Goal: Information Seeking & Learning: Check status

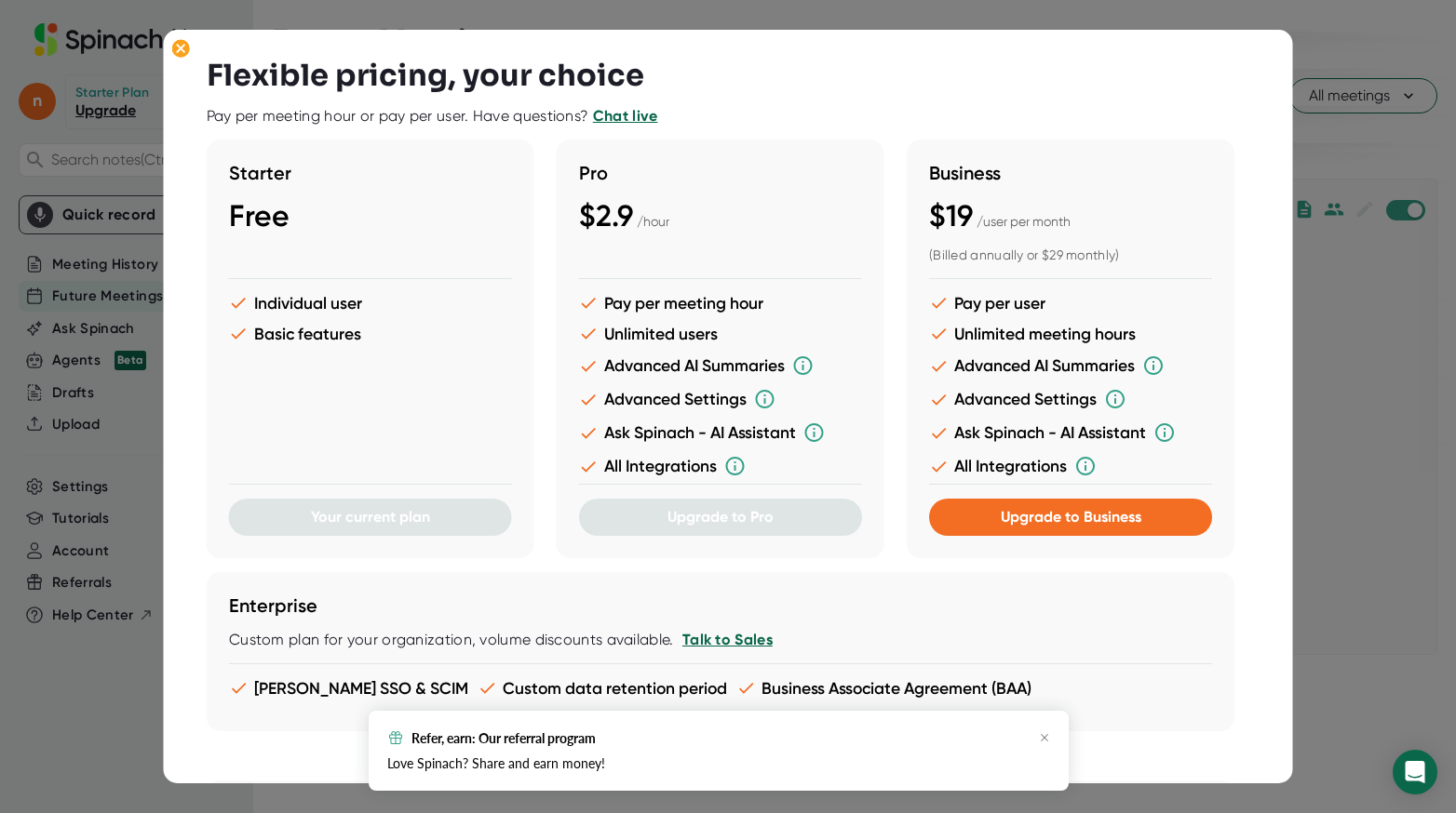
click at [1424, 450] on div at bounding box center [728, 406] width 1456 height 813
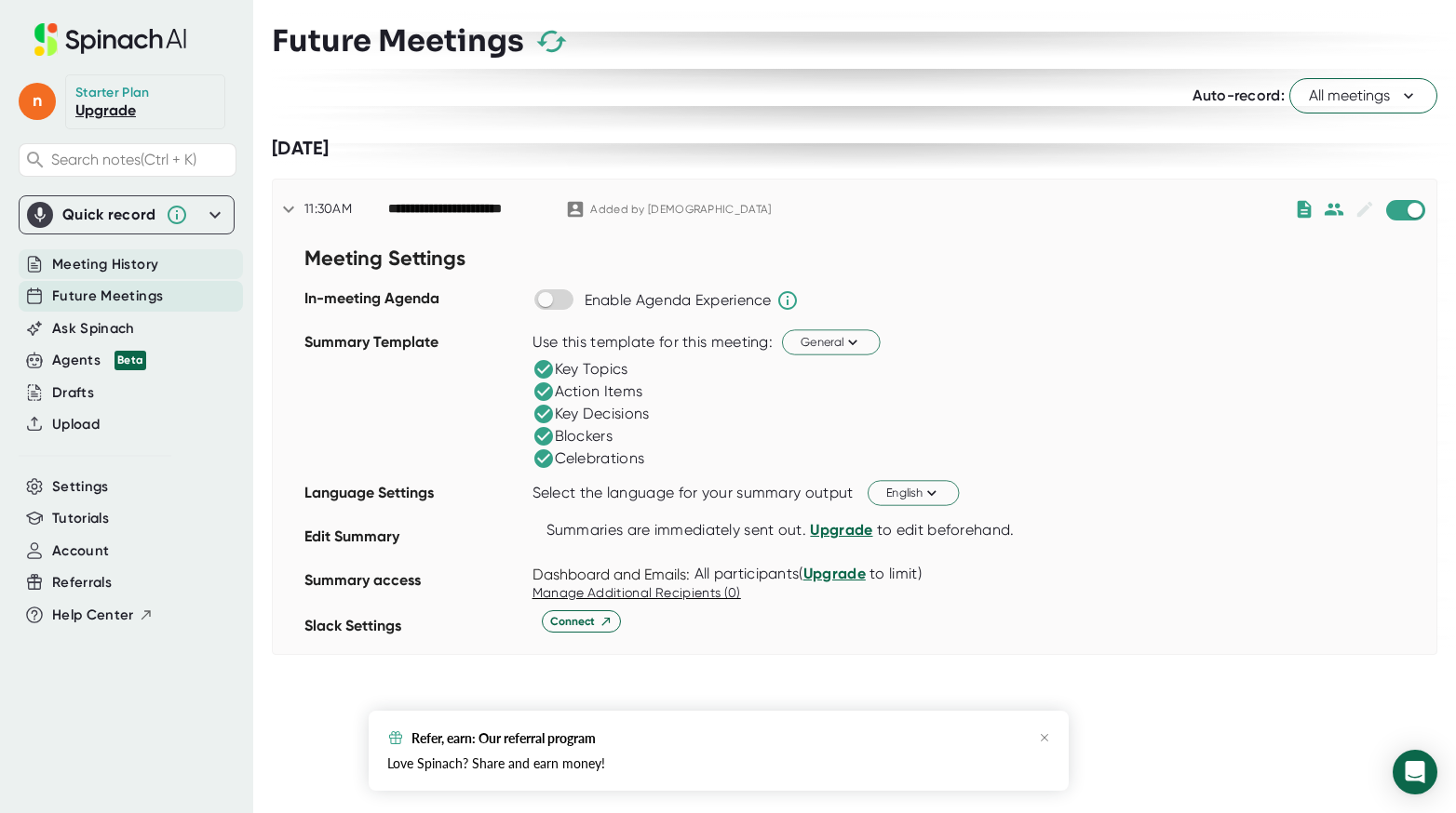
click at [105, 260] on span "Meeting History" at bounding box center [105, 265] width 106 height 21
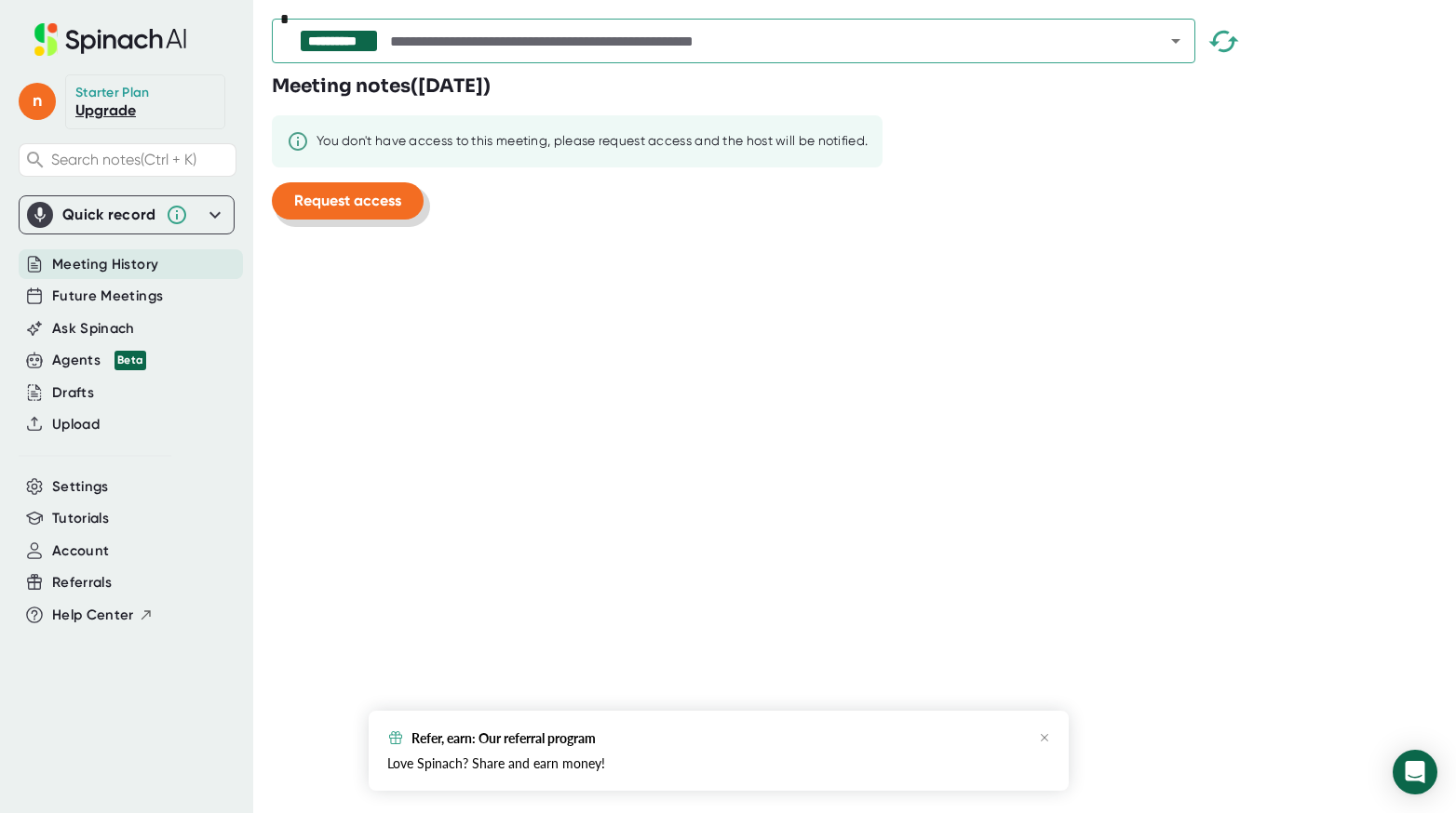
click at [400, 206] on span "Request access" at bounding box center [348, 201] width 107 height 18
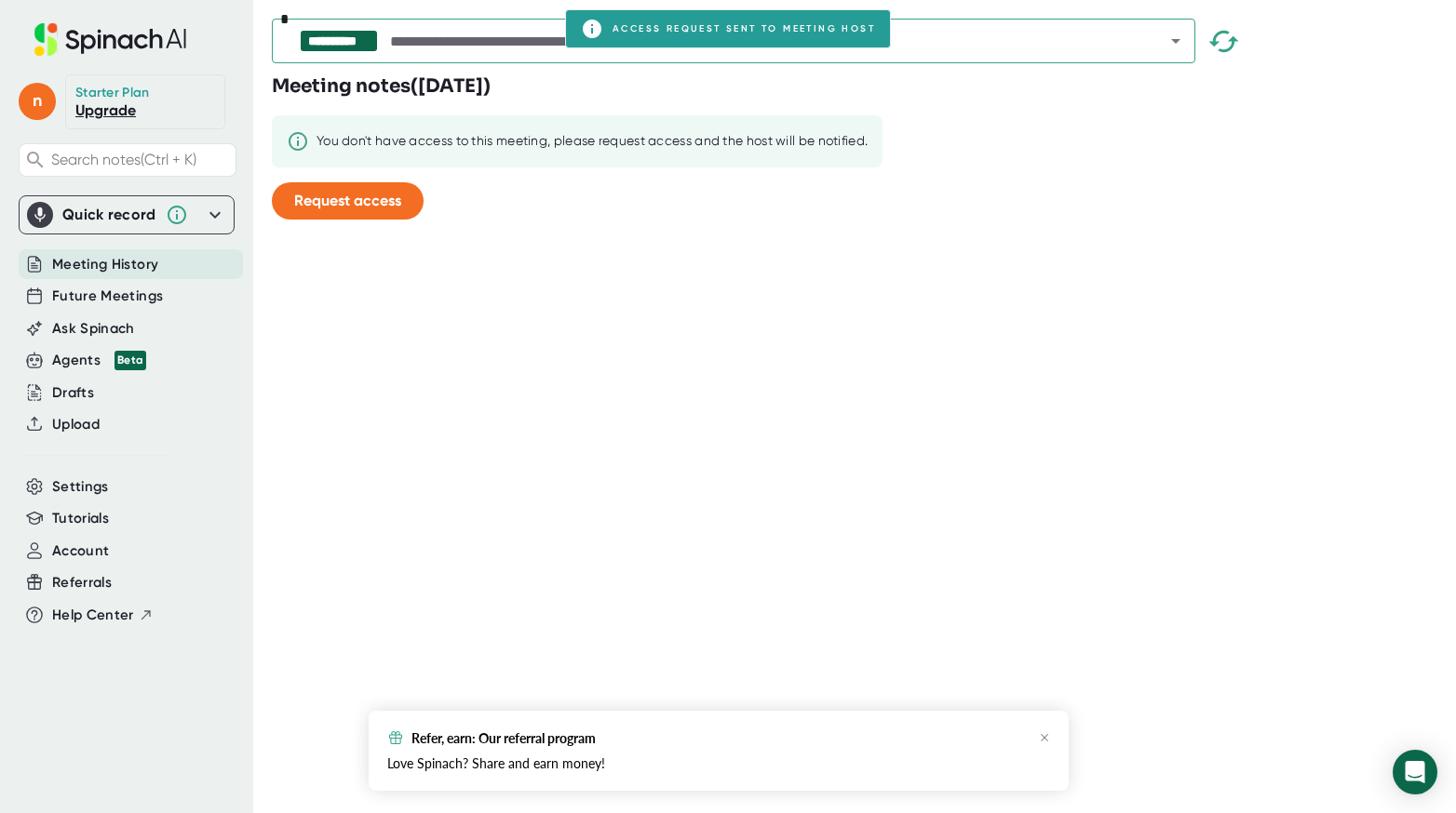
click at [690, 244] on div "**********" at bounding box center [863, 406] width 1184 height 813
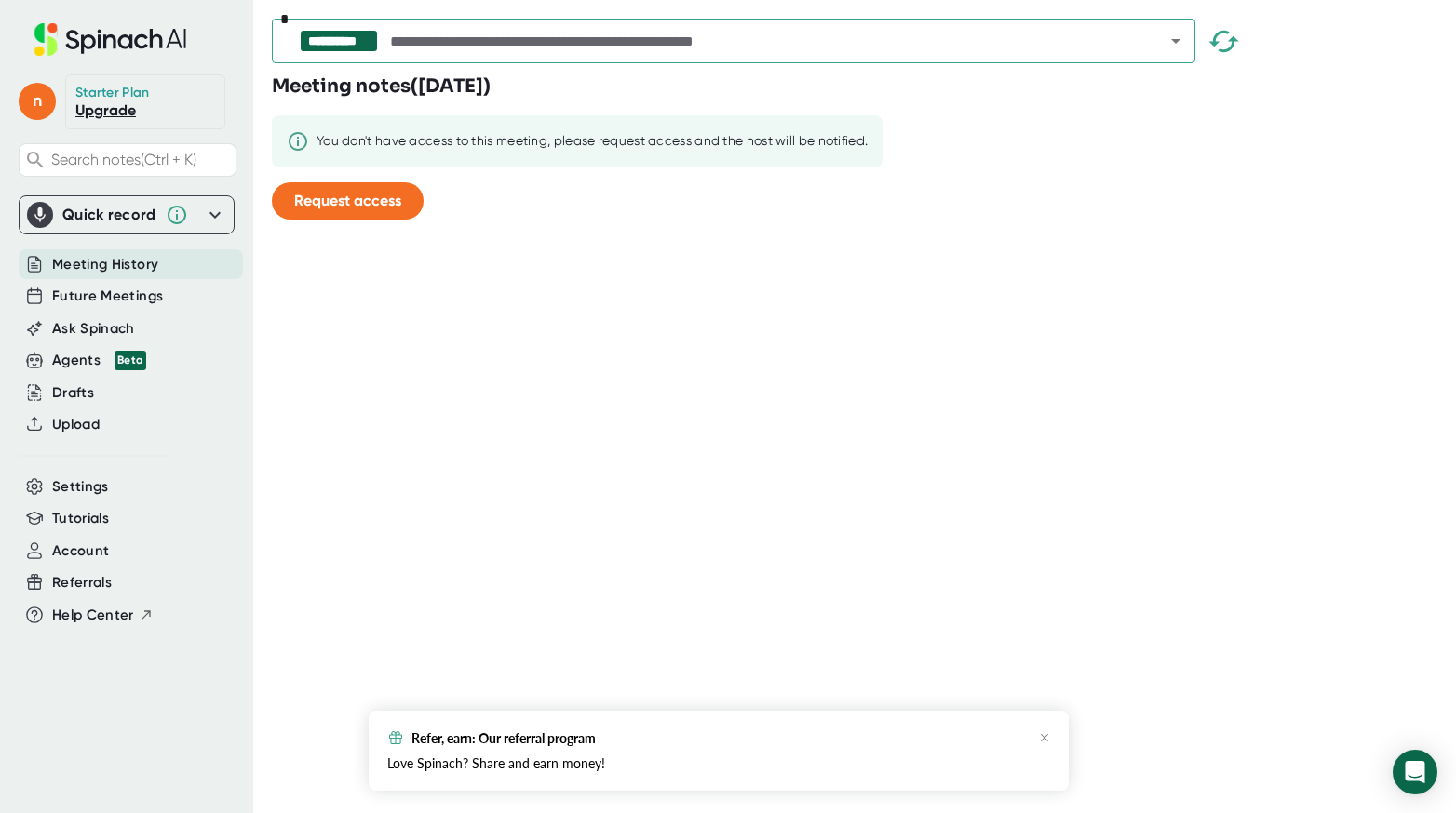
click at [1175, 53] on button "Open" at bounding box center [1175, 40] width 26 height 26
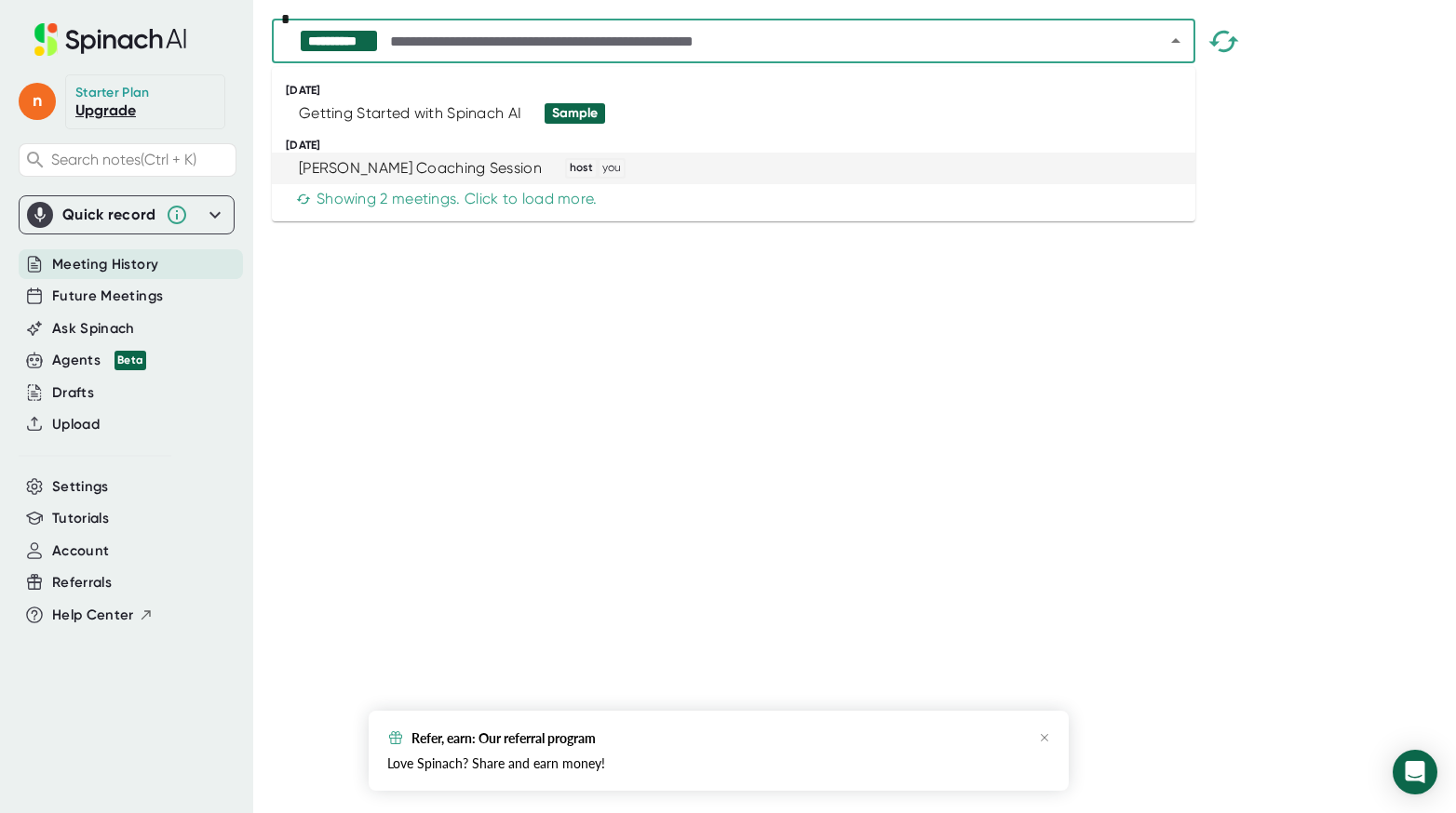
click at [917, 164] on div "[PERSON_NAME] Coaching Session host you" at bounding box center [725, 168] width 878 height 20
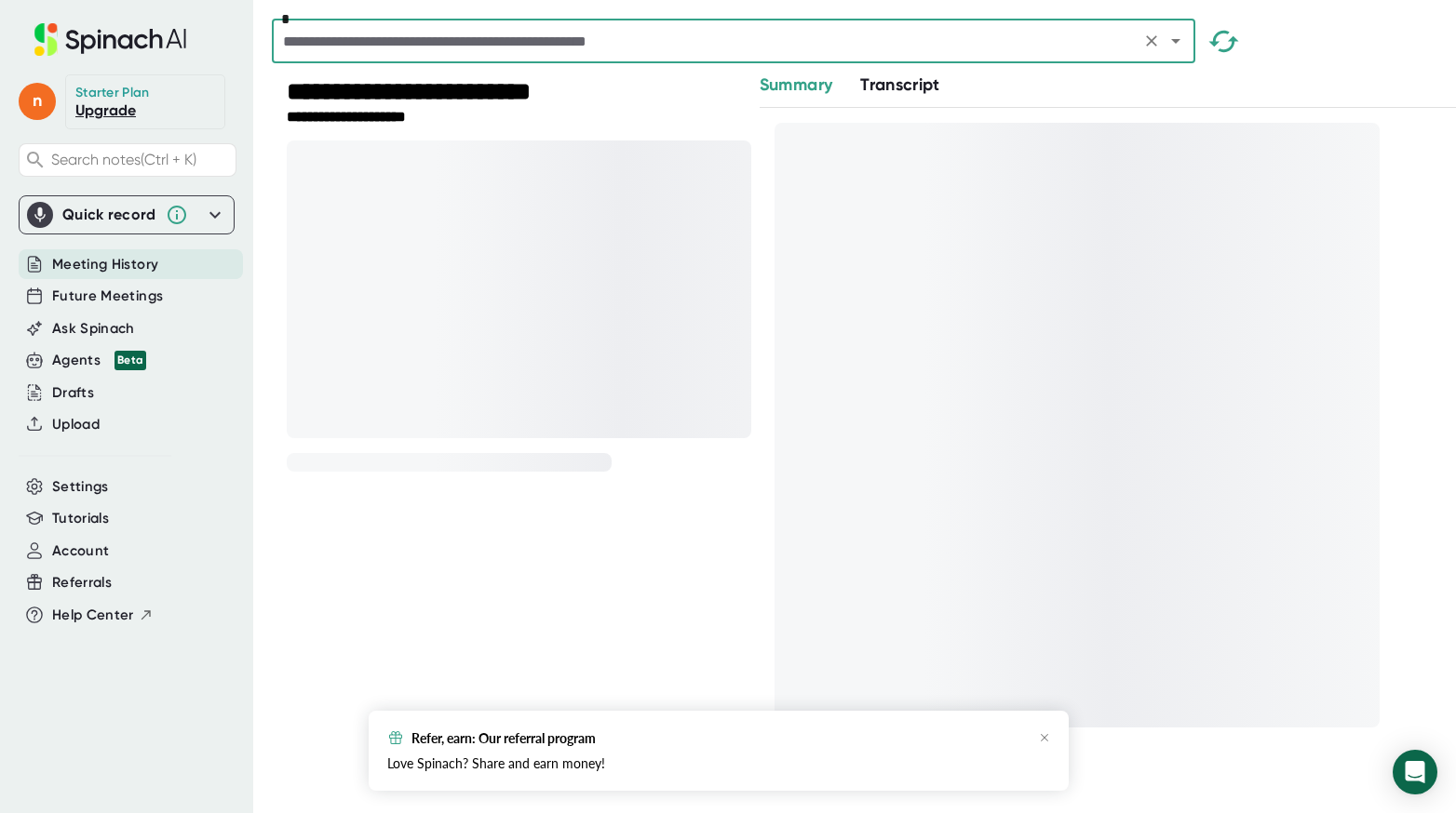
click at [917, 164] on div at bounding box center [1077, 425] width 605 height 605
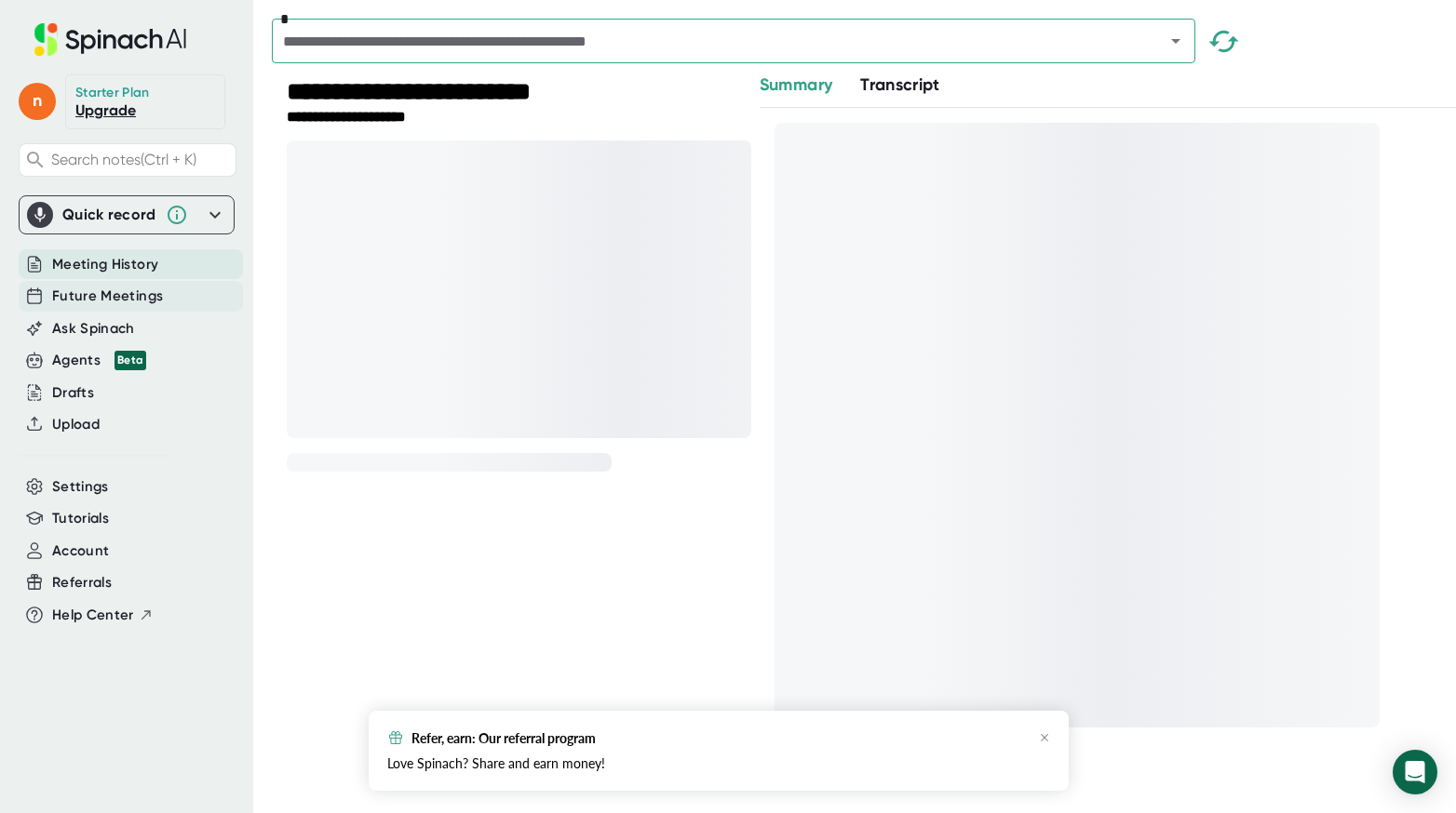
click at [143, 295] on span "Future Meetings" at bounding box center [108, 296] width 111 height 21
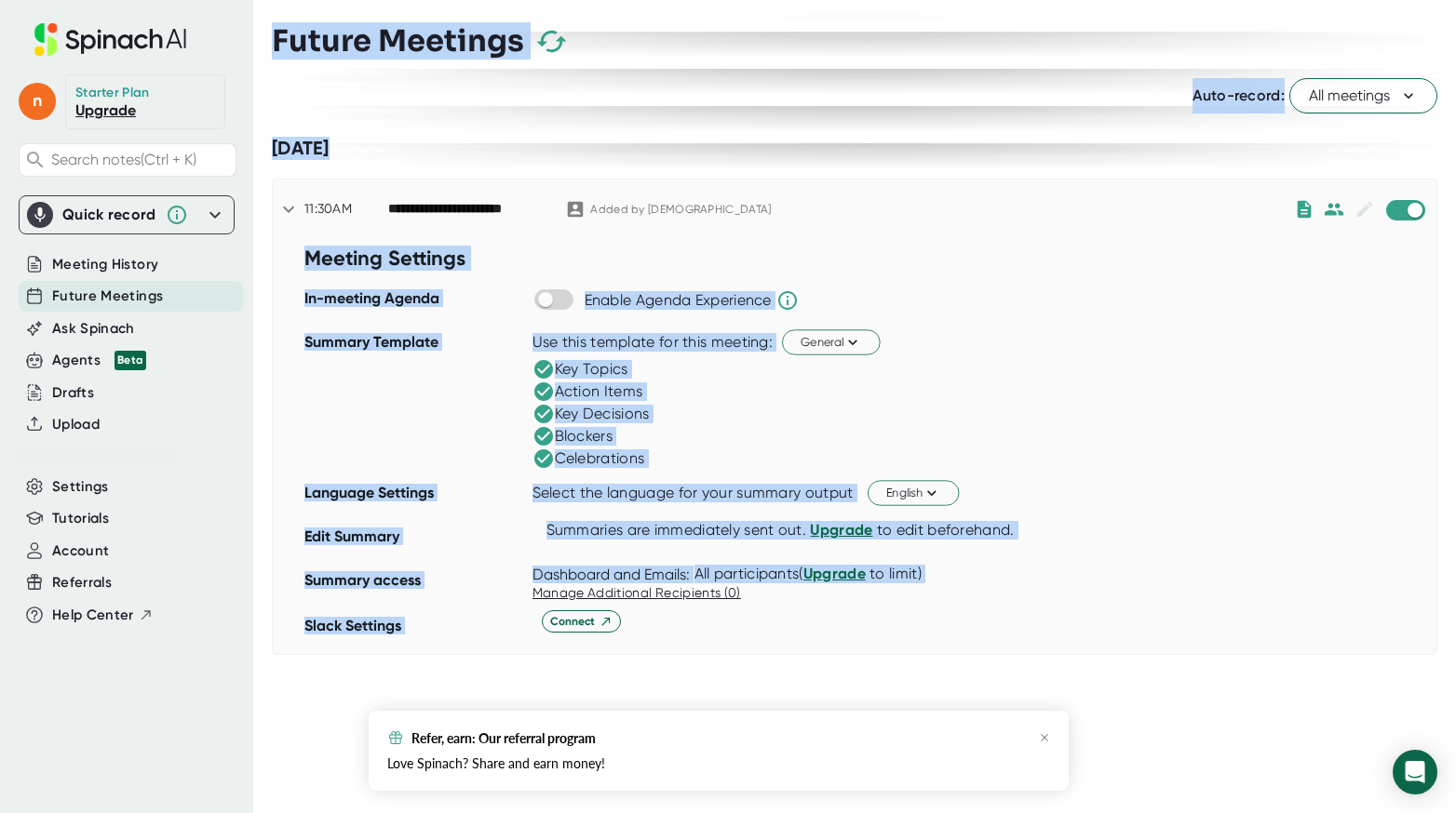
click at [1109, 388] on div "Action Items" at bounding box center [984, 391] width 904 height 22
click at [961, 143] on div "[DATE]" at bounding box center [854, 148] width 1166 height 23
